Goal: Download file/media

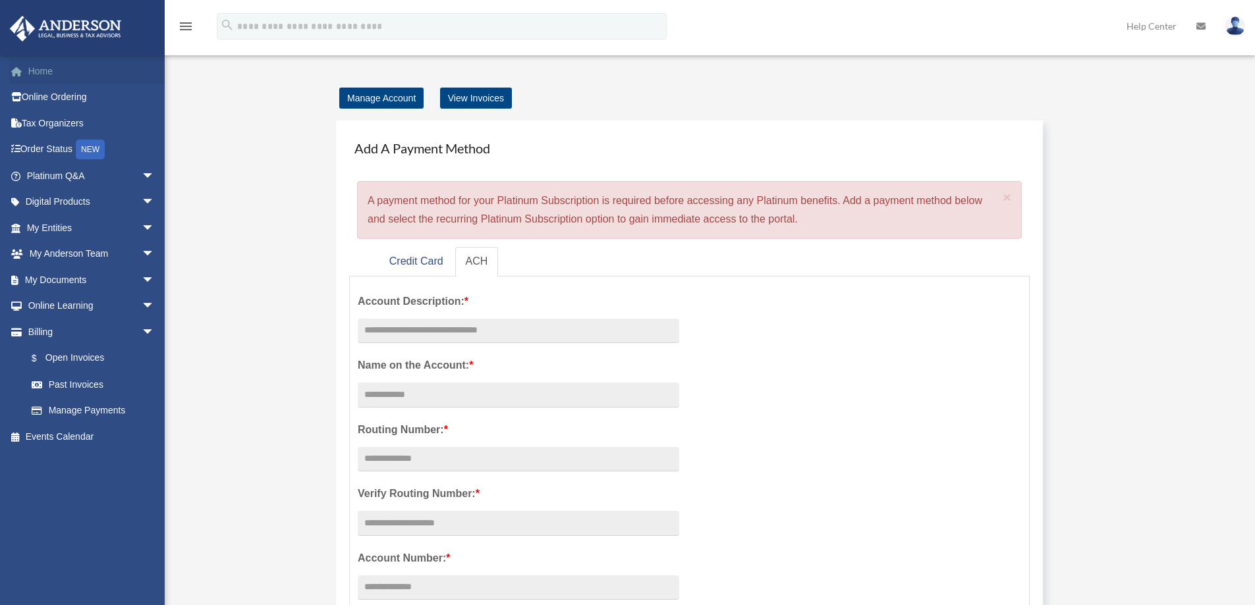
click at [40, 65] on link "Home" at bounding box center [91, 71] width 165 height 26
click at [65, 252] on link "My Anderson Team arrow_drop_down" at bounding box center [91, 254] width 165 height 26
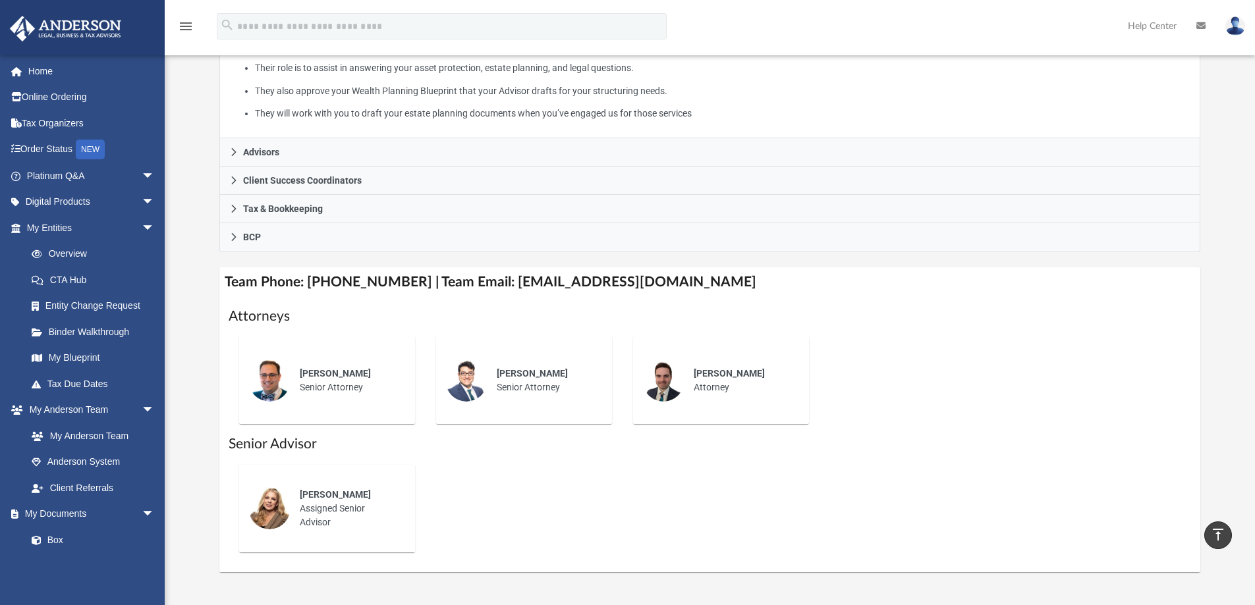
scroll to position [263, 0]
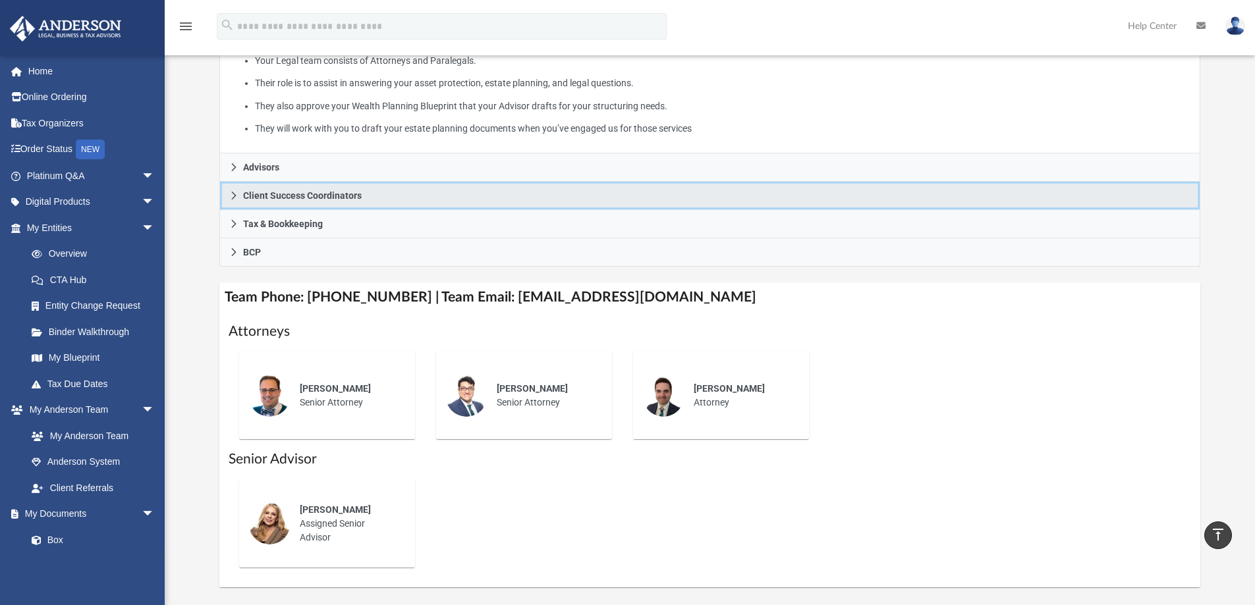
click at [263, 196] on span "Client Success Coordinators" at bounding box center [302, 195] width 119 height 9
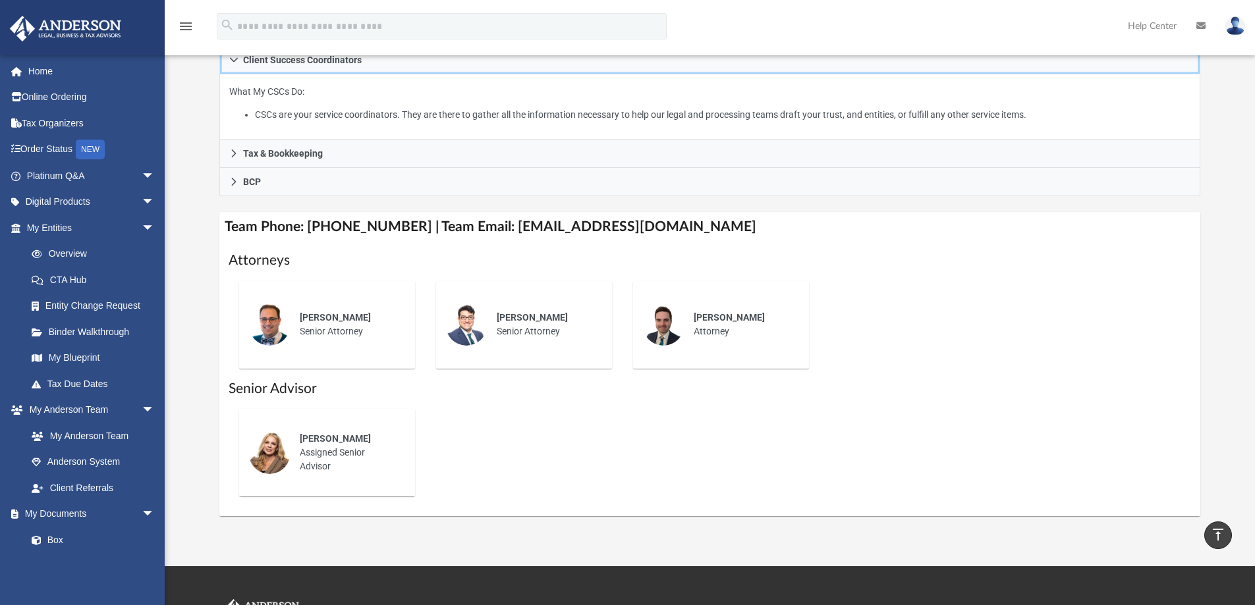
scroll to position [132, 0]
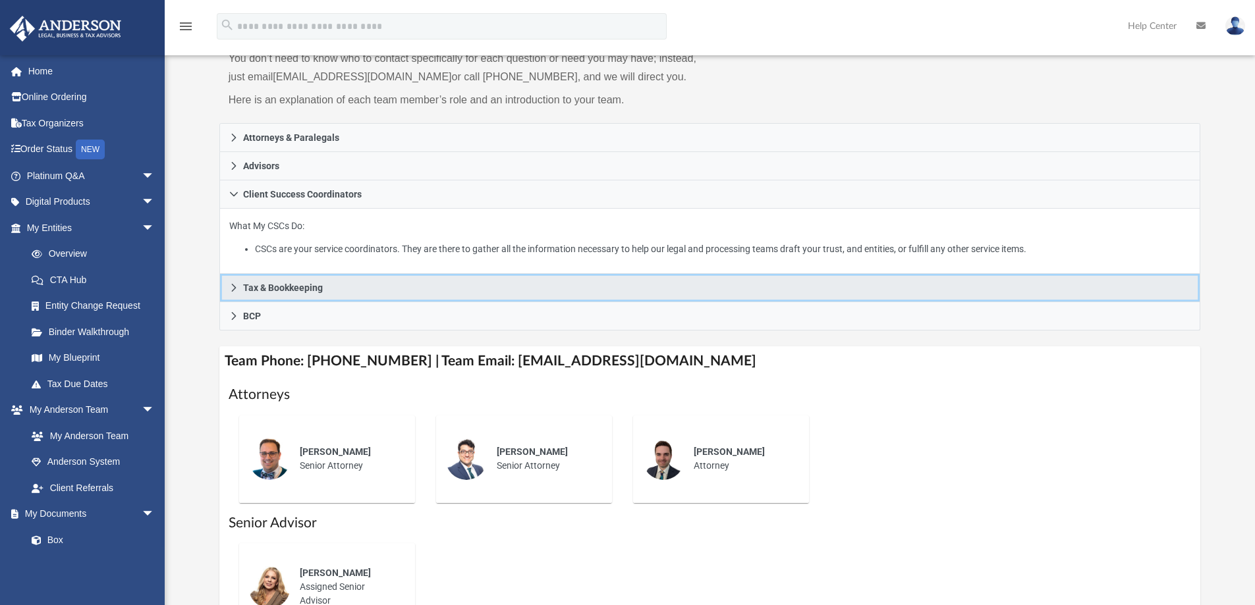
click at [286, 283] on span "Tax & Bookkeeping" at bounding box center [283, 287] width 80 height 9
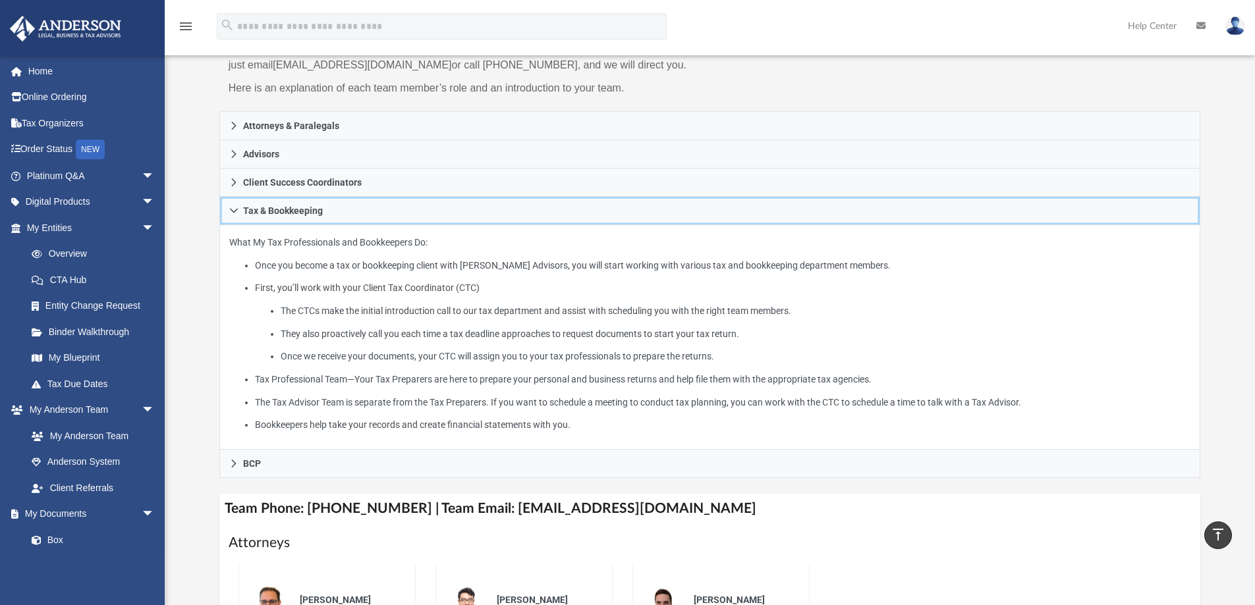
scroll to position [0, 0]
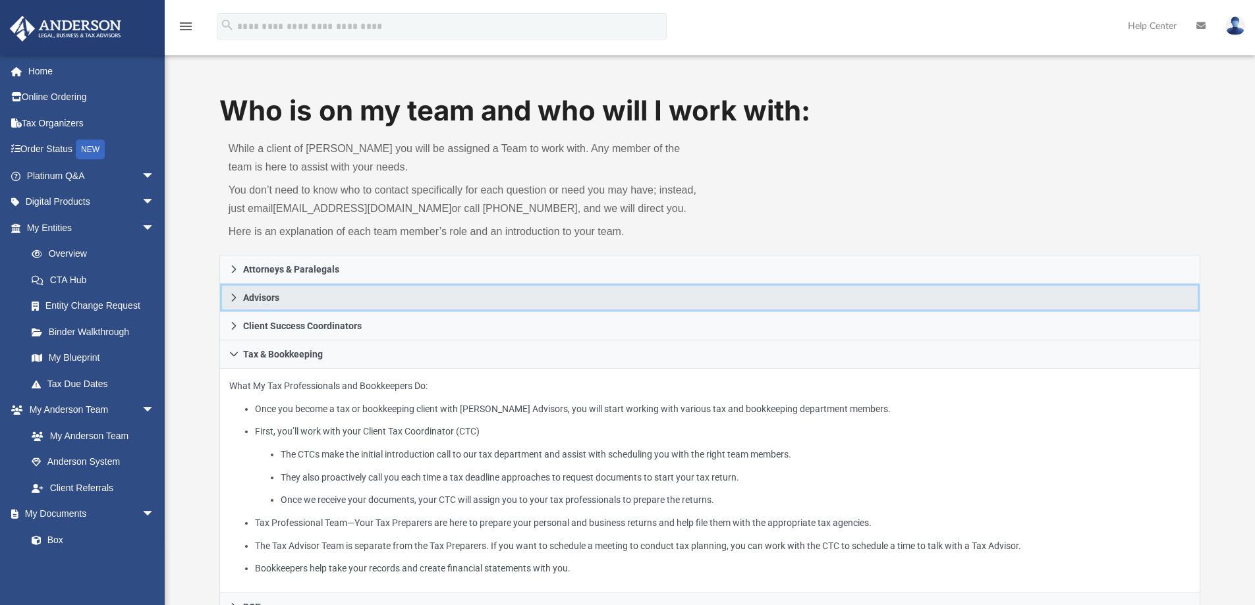
click at [271, 295] on span "Advisors" at bounding box center [261, 297] width 36 height 9
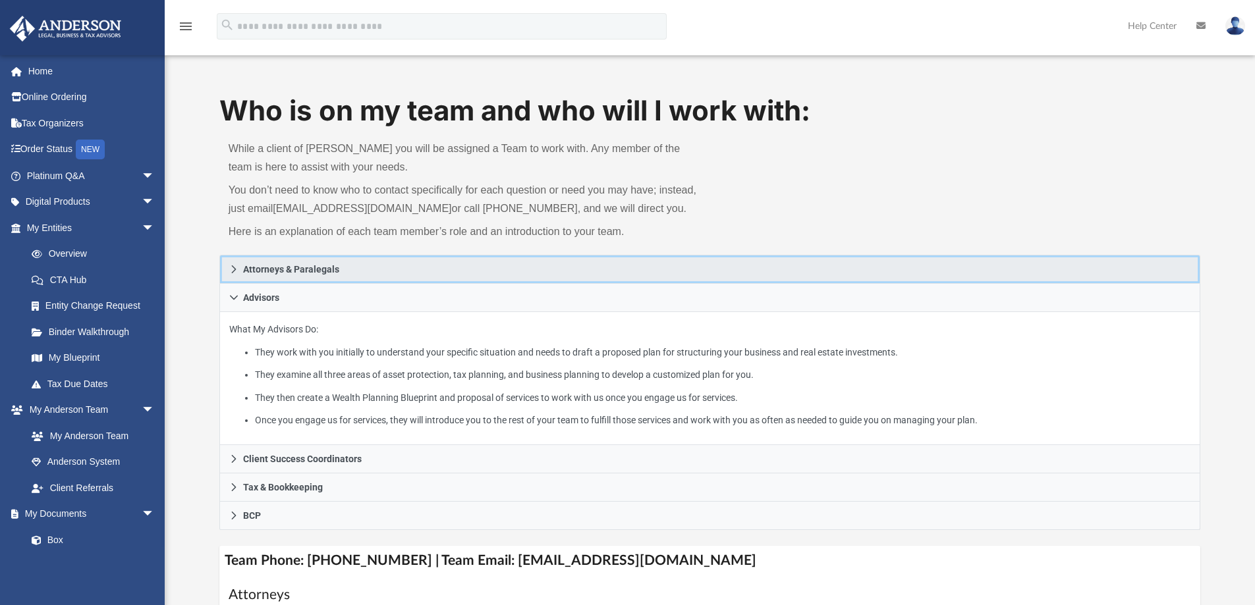
click at [279, 267] on span "Attorneys & Paralegals" at bounding box center [291, 269] width 96 height 9
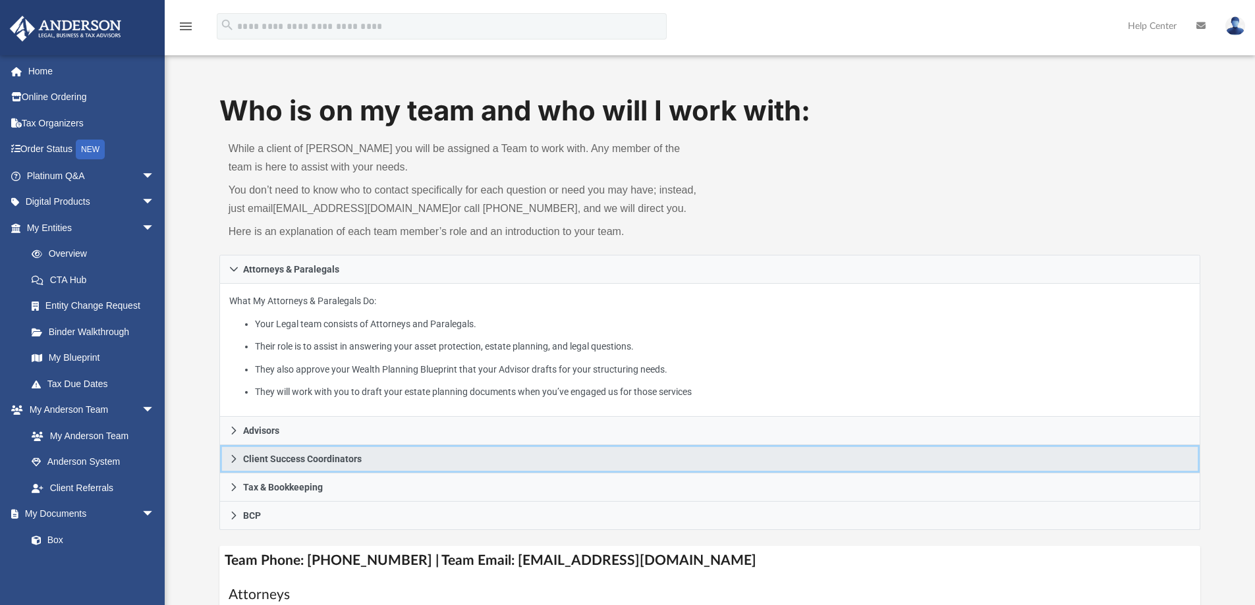
click at [267, 460] on span "Client Success Coordinators" at bounding box center [302, 458] width 119 height 9
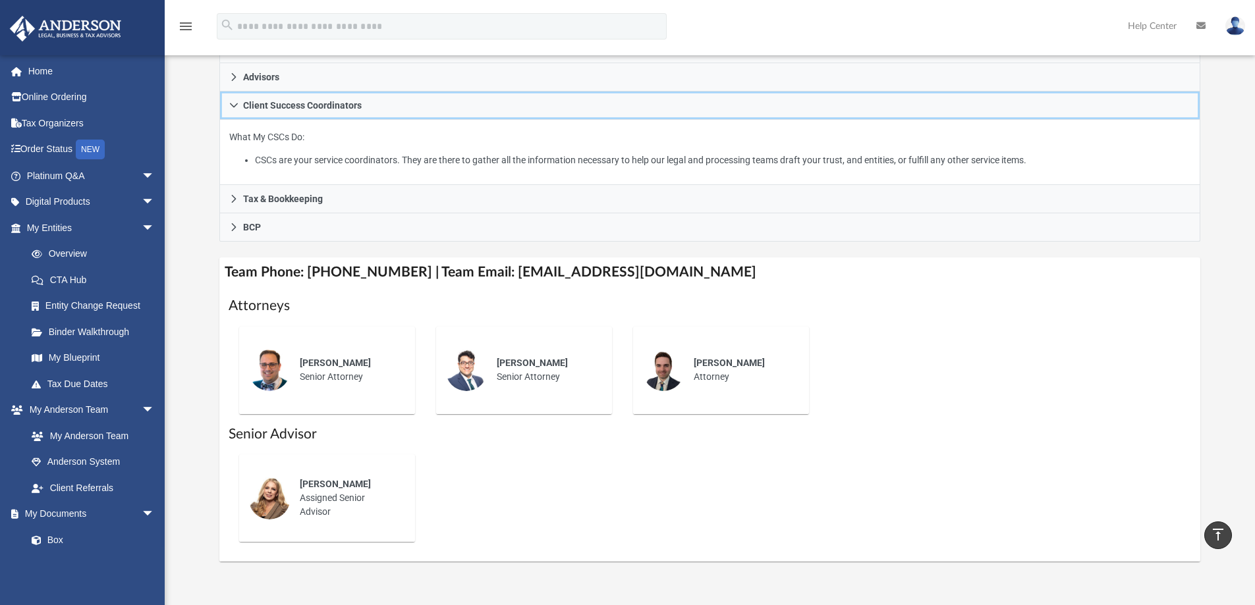
scroll to position [198, 0]
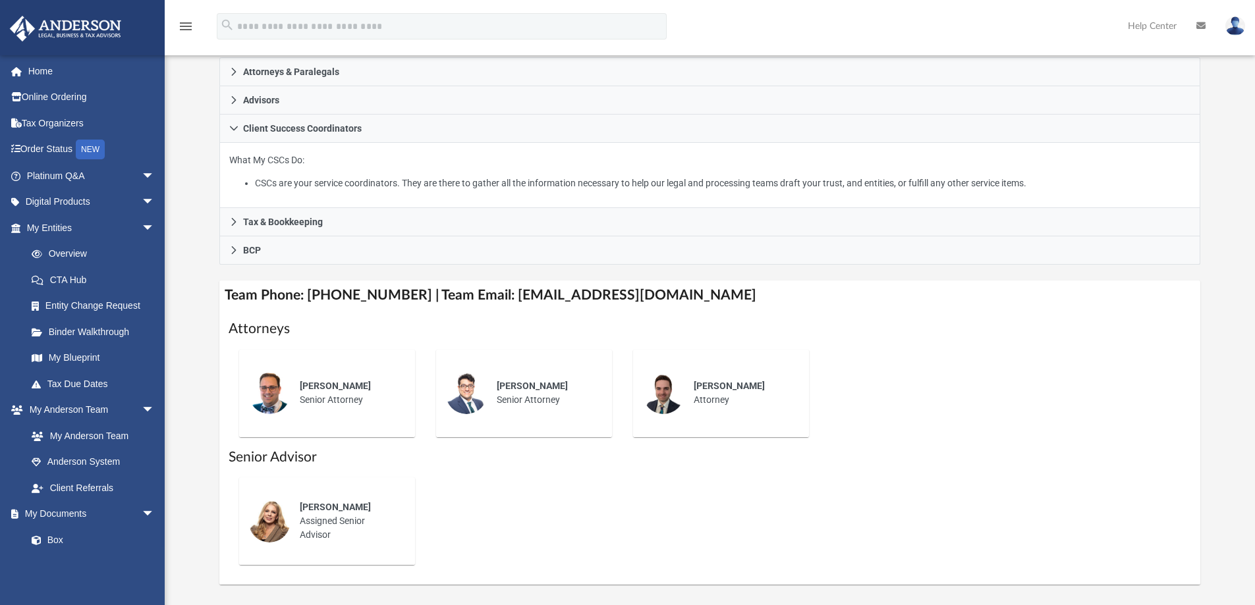
click at [340, 525] on div "Serena Cervantes Assigned Senior Advisor" at bounding box center [347, 521] width 115 height 60
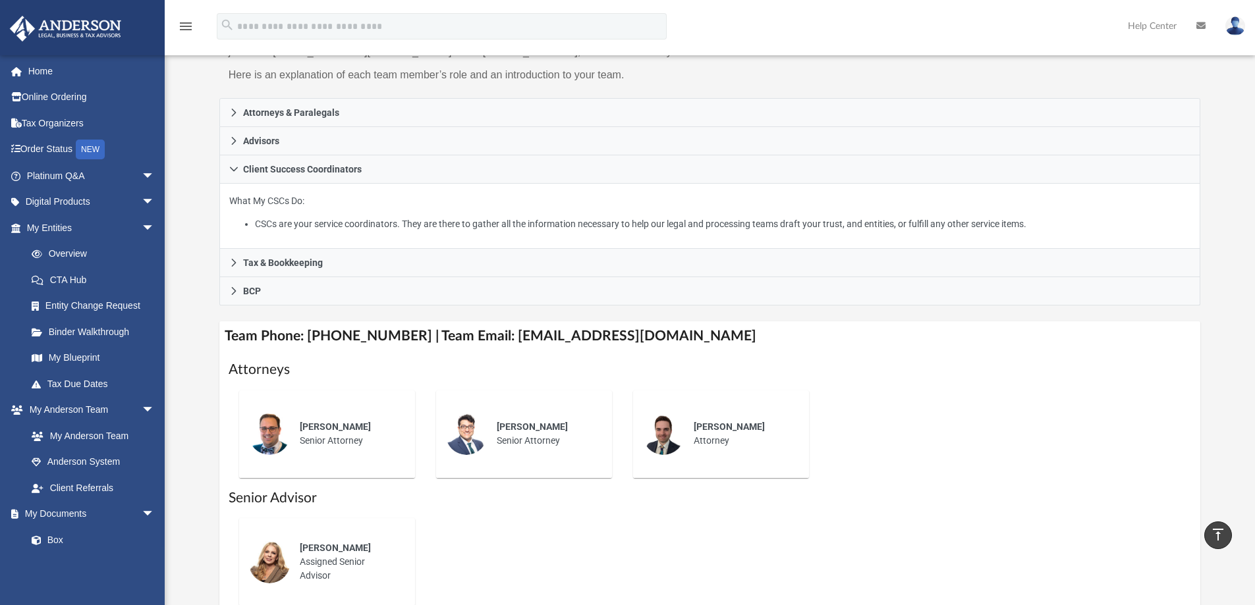
scroll to position [134, 0]
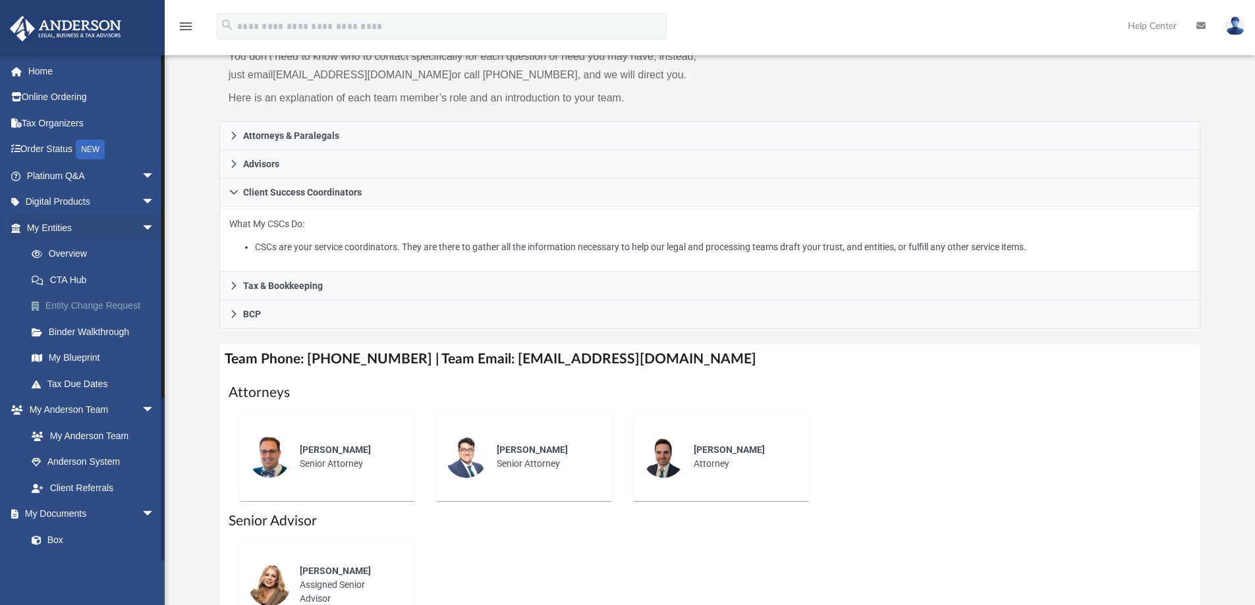
click at [105, 300] on link "Entity Change Request" at bounding box center [96, 306] width 156 height 26
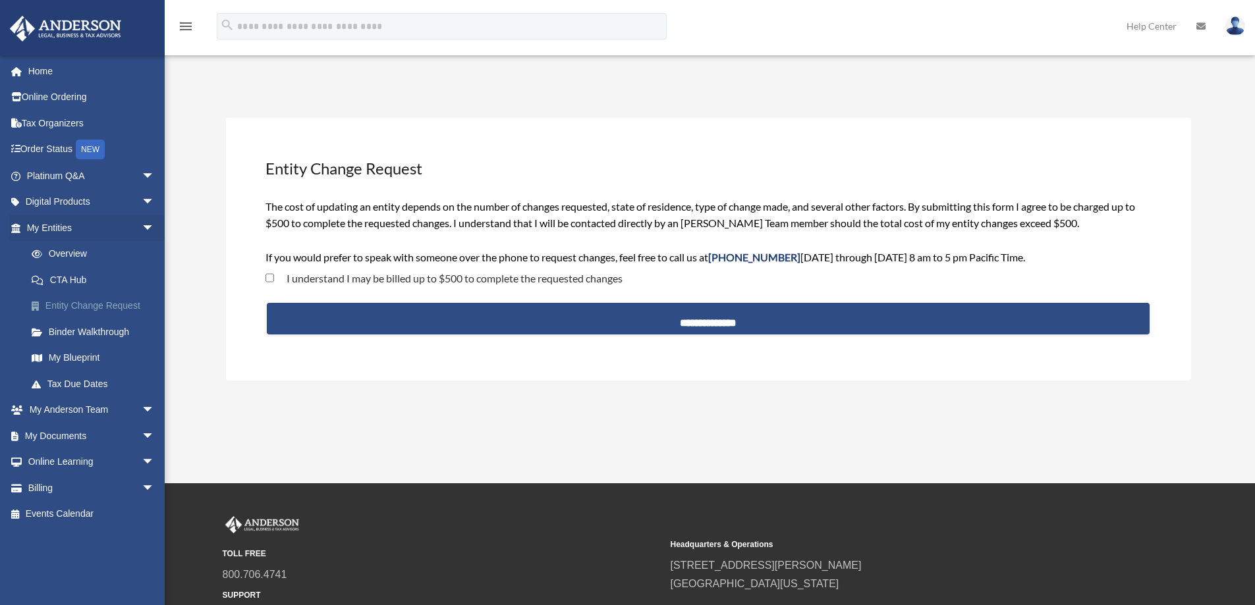
click at [53, 308] on link "Entity Change Request" at bounding box center [96, 306] width 156 height 26
click at [68, 331] on link "Binder Walkthrough" at bounding box center [96, 332] width 156 height 26
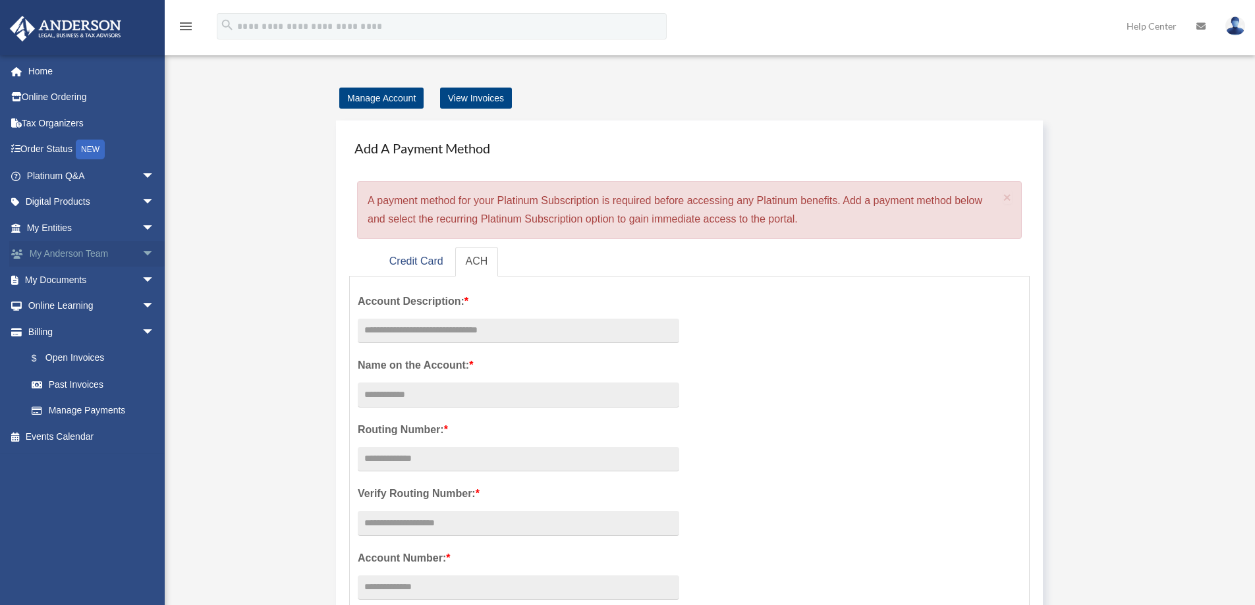
click at [70, 256] on link "My [PERSON_NAME] Team arrow_drop_down" at bounding box center [91, 254] width 165 height 26
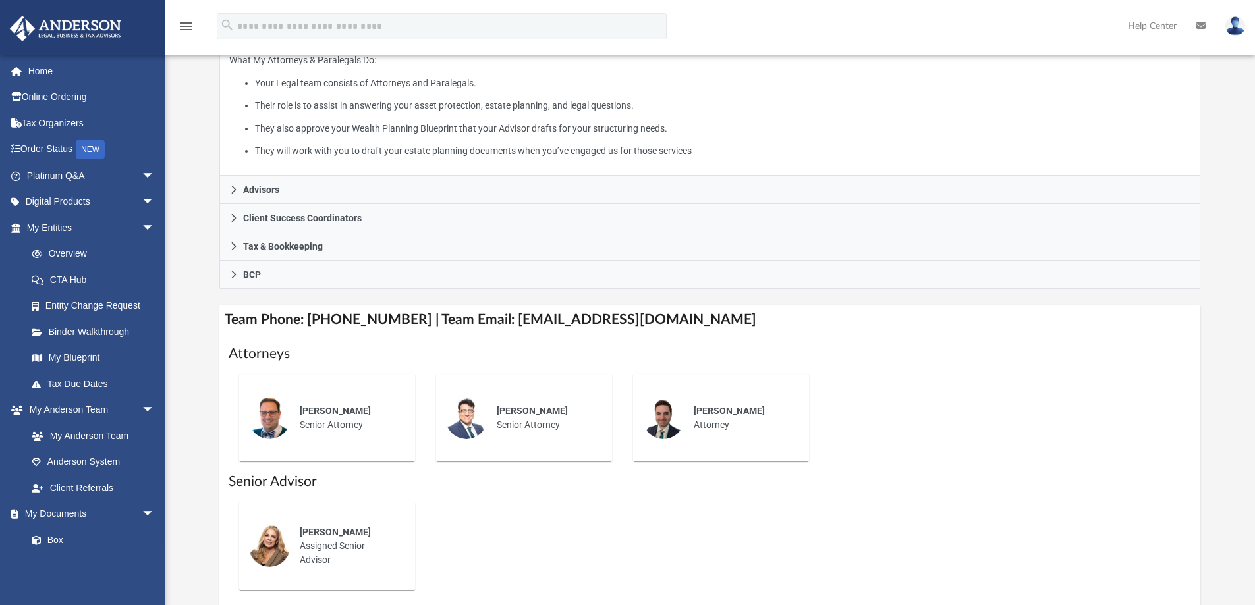
scroll to position [461, 0]
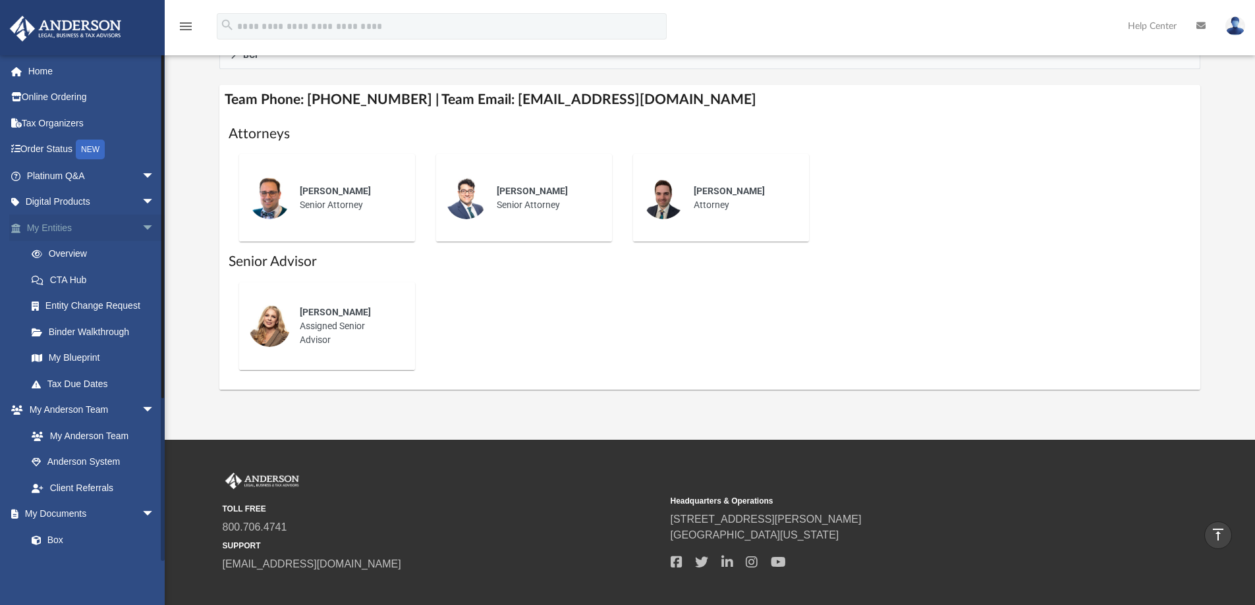
click at [70, 228] on link "My Entities arrow_drop_down" at bounding box center [91, 228] width 165 height 26
click at [142, 229] on span "arrow_drop_down" at bounding box center [155, 228] width 26 height 27
click at [142, 230] on span "arrow_drop_up" at bounding box center [155, 228] width 26 height 27
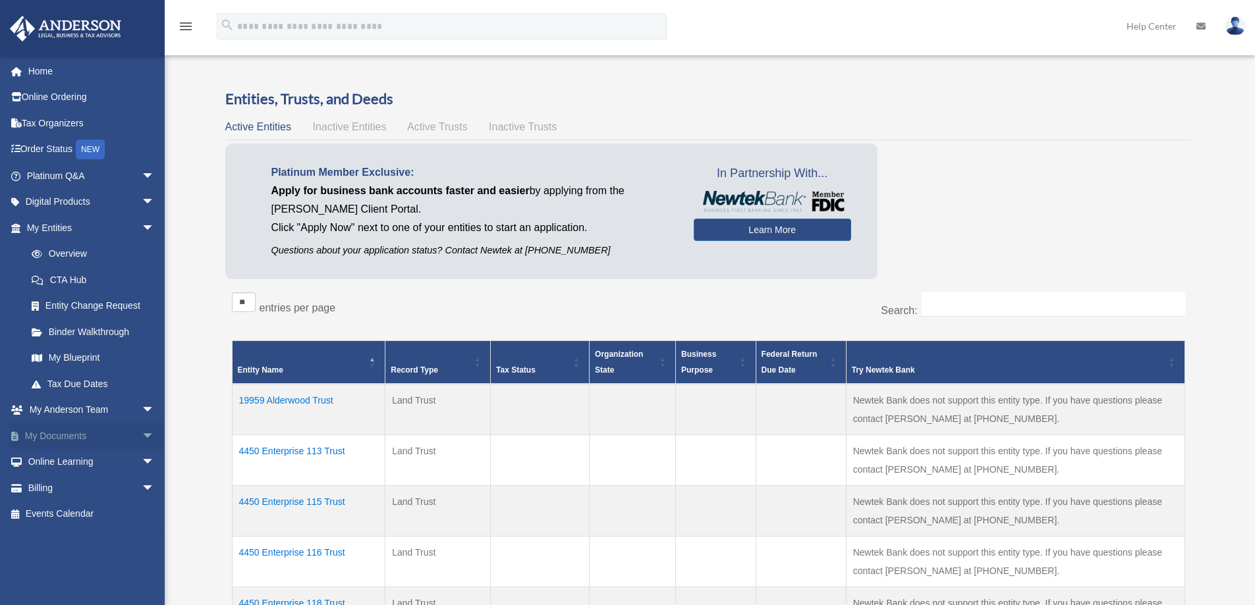
click at [142, 432] on span "arrow_drop_down" at bounding box center [155, 436] width 26 height 27
click at [57, 462] on link "Box" at bounding box center [96, 462] width 156 height 26
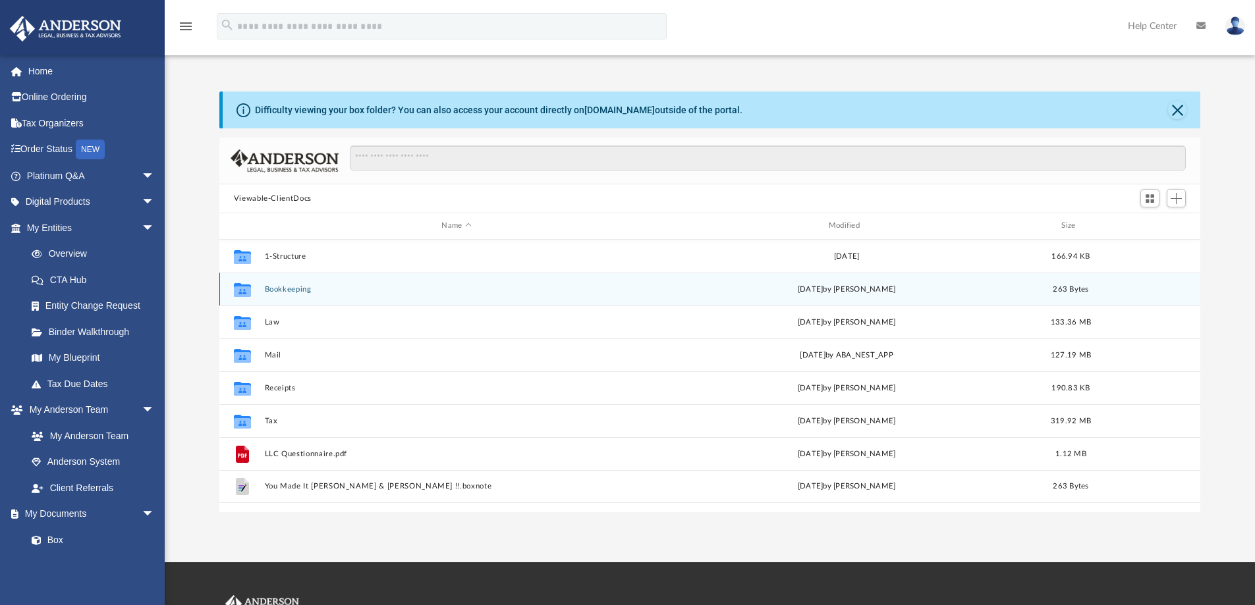
scroll to position [290, 971]
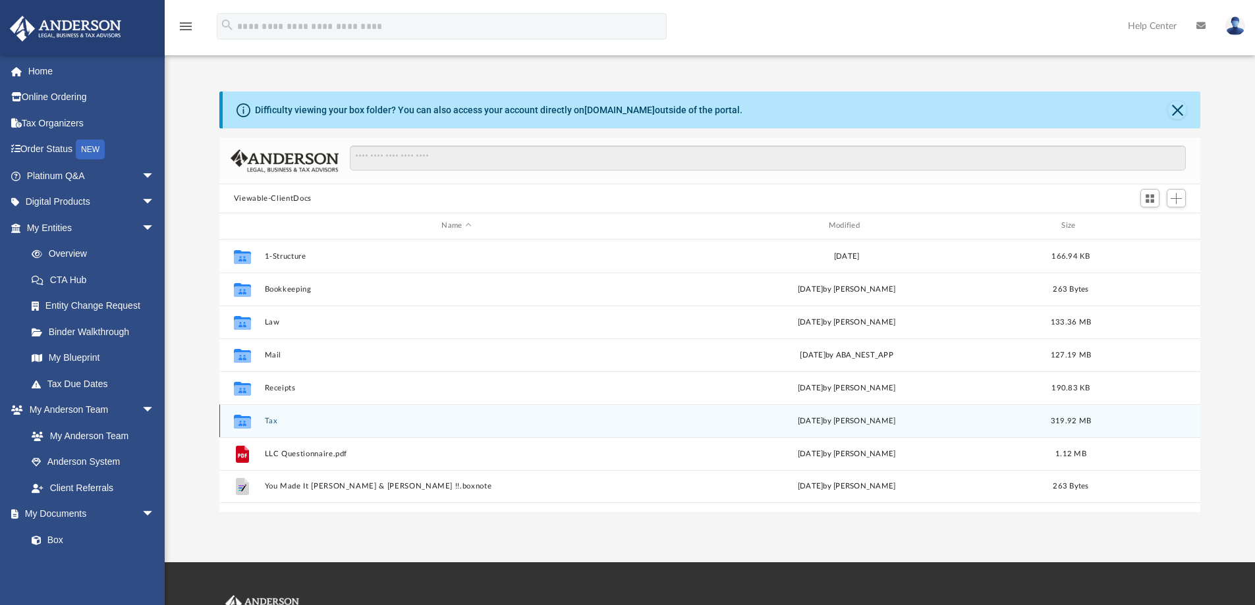
click at [269, 420] on button "Tax" at bounding box center [456, 421] width 384 height 9
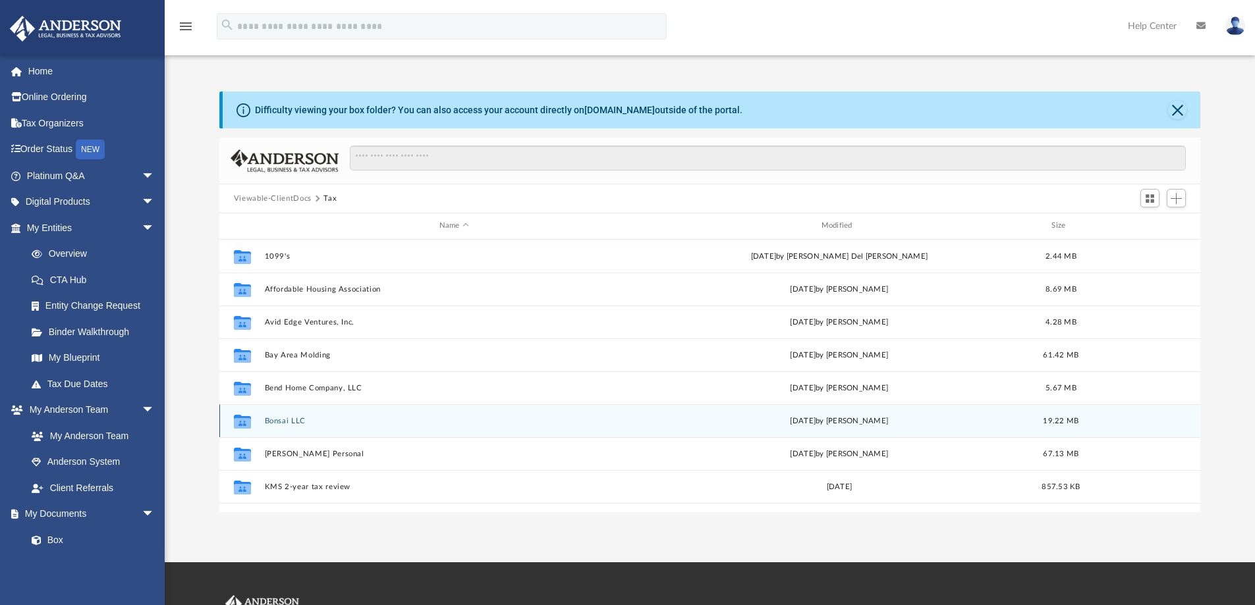
click at [293, 423] on button "Bonsai LLC" at bounding box center [453, 421] width 379 height 9
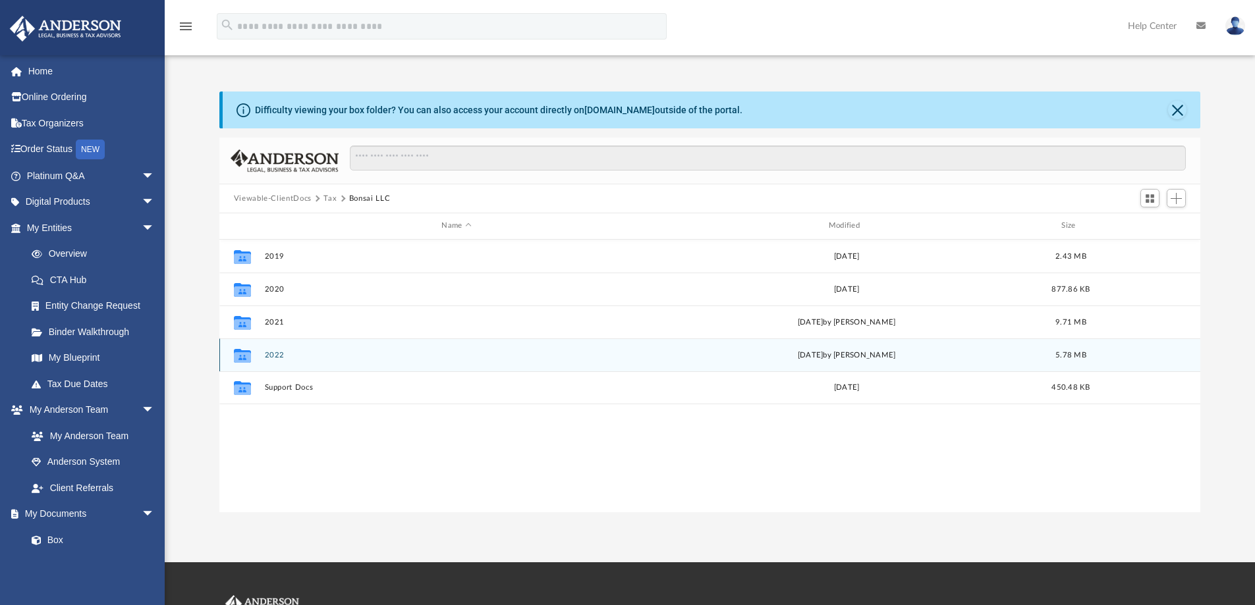
click at [278, 356] on button "2022" at bounding box center [456, 355] width 384 height 9
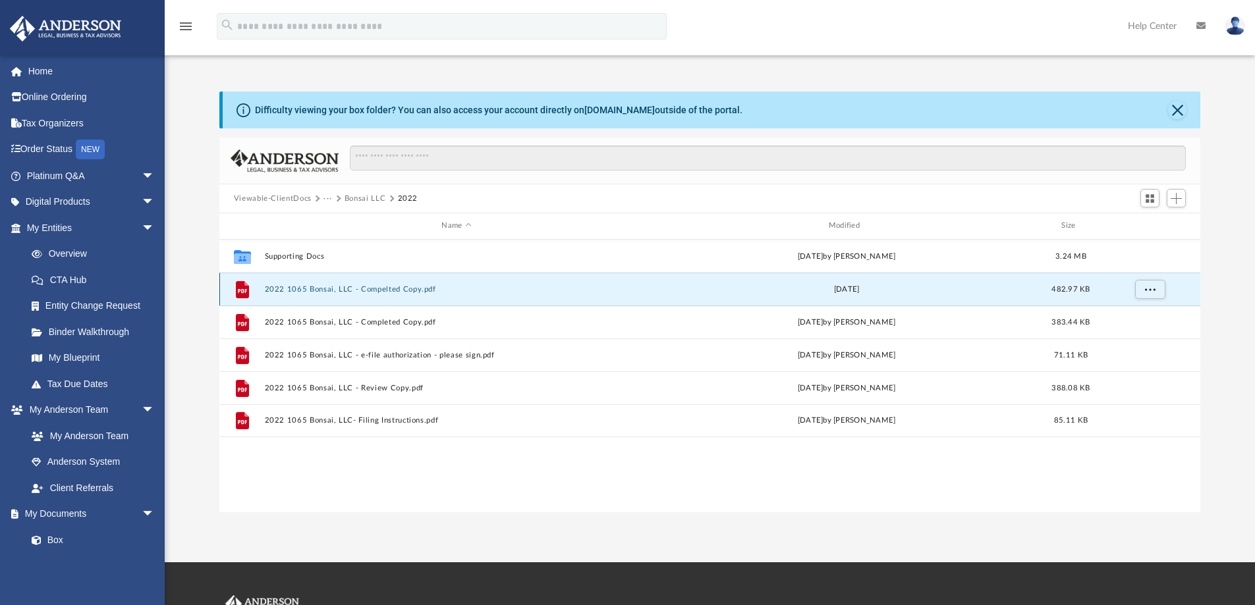
click at [321, 291] on button "2022 1065 Bonsai, LLC - Compelted Copy.pdf" at bounding box center [456, 289] width 384 height 9
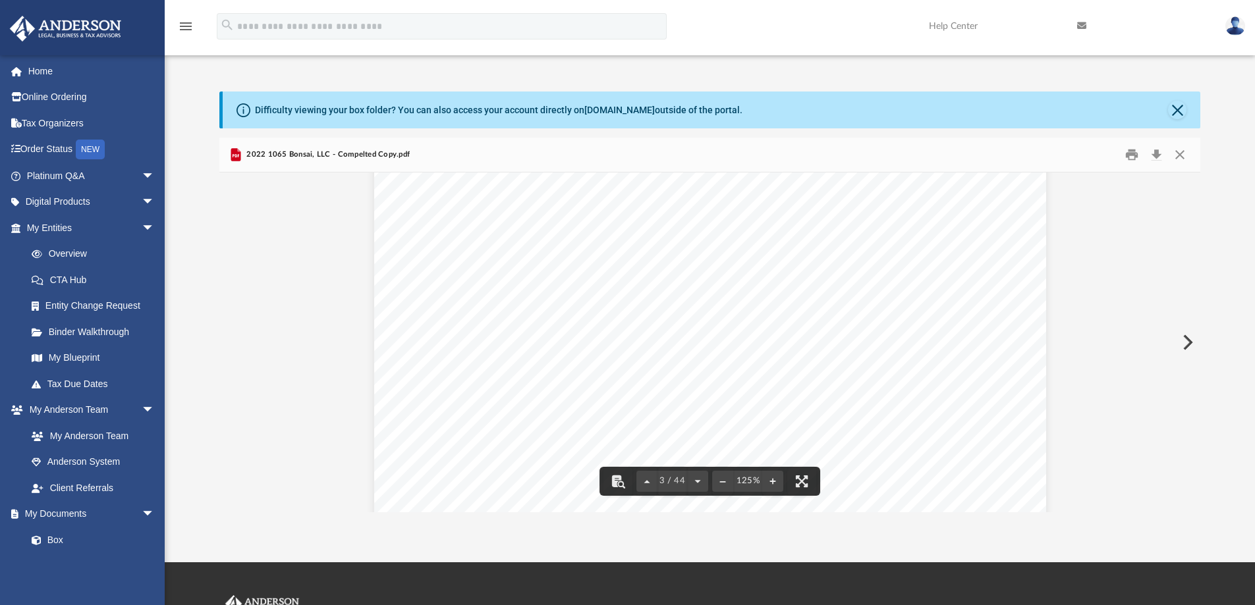
scroll to position [1910, 0]
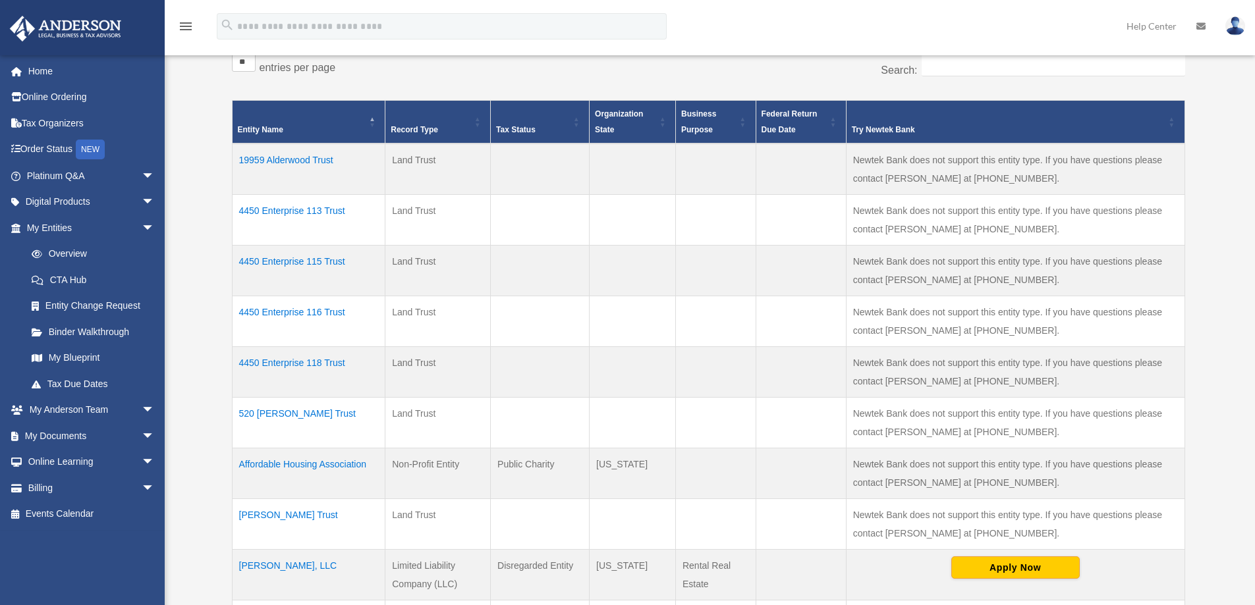
scroll to position [263, 0]
